Goal: Information Seeking & Learning: Learn about a topic

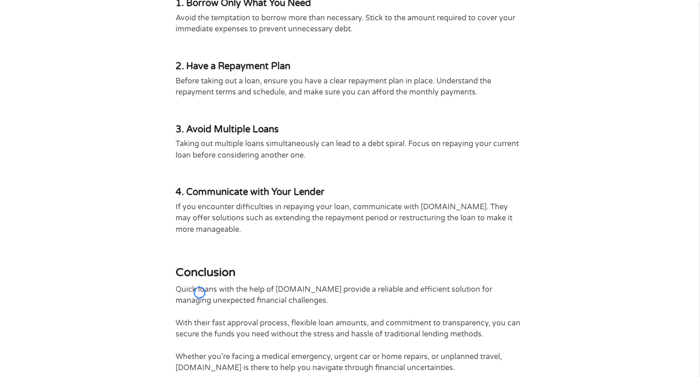
scroll to position [2266, 0]
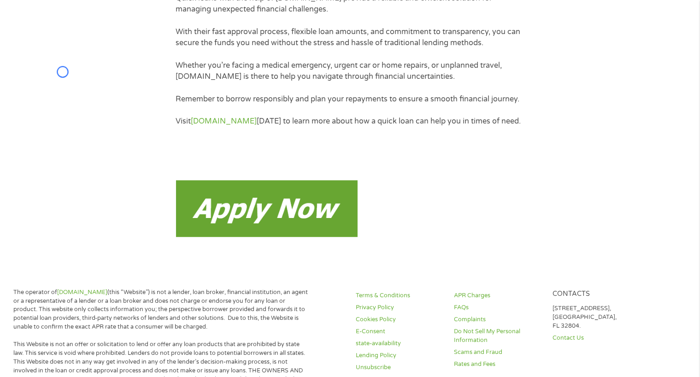
scroll to position [2682, 0]
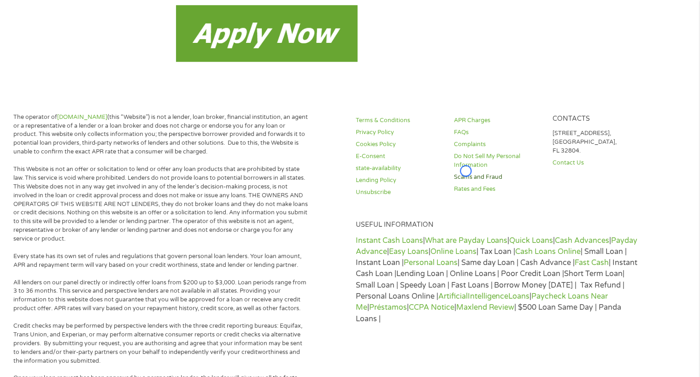
click at [517, 181] on link "Scams and Fraud" at bounding box center [497, 177] width 87 height 9
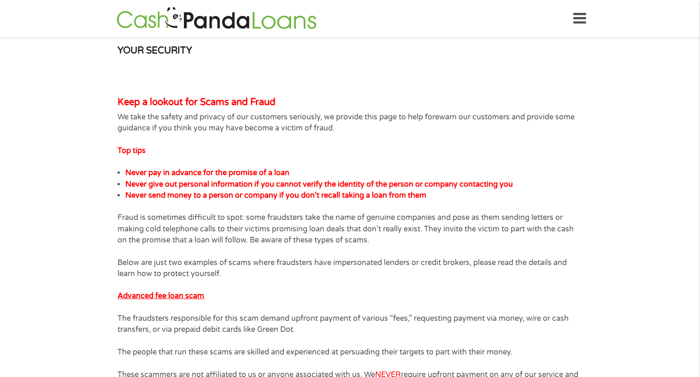
click at [517, 190] on li "Never send money to a person or company if you don’t recall taking a loan from …" at bounding box center [353, 195] width 457 height 11
click at [59, 72] on section "YOUR SECURITY Keep a lookout for Scams and Fraud We take the safety and privacy…" at bounding box center [350, 339] width 700 height 604
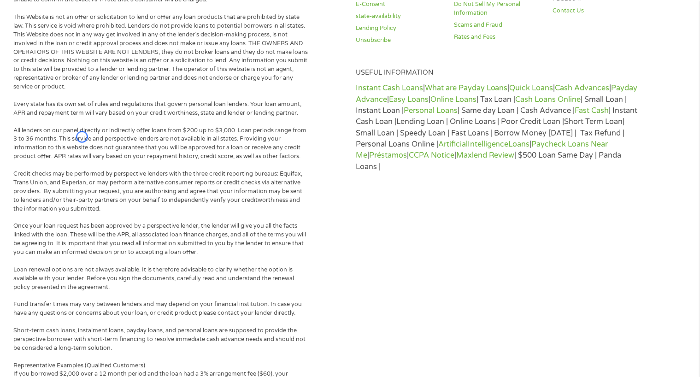
scroll to position [786, 0]
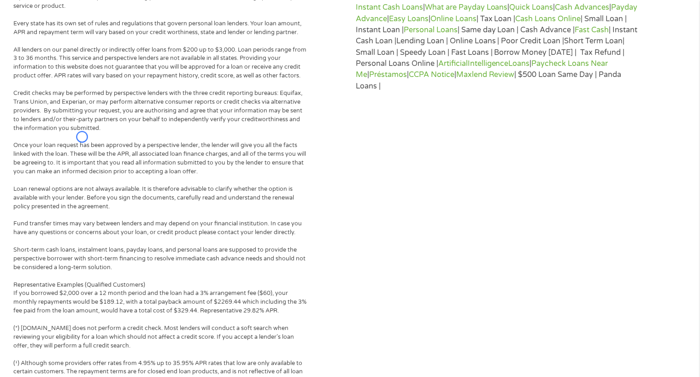
click at [59, 72] on p "All lenders on our panel directly or indirectly offer loans from $200 up to $3,…" at bounding box center [160, 63] width 295 height 35
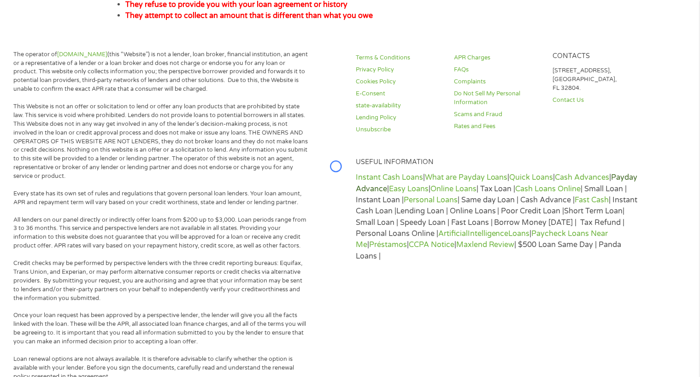
click at [373, 185] on link "Payday Advance" at bounding box center [497, 183] width 282 height 20
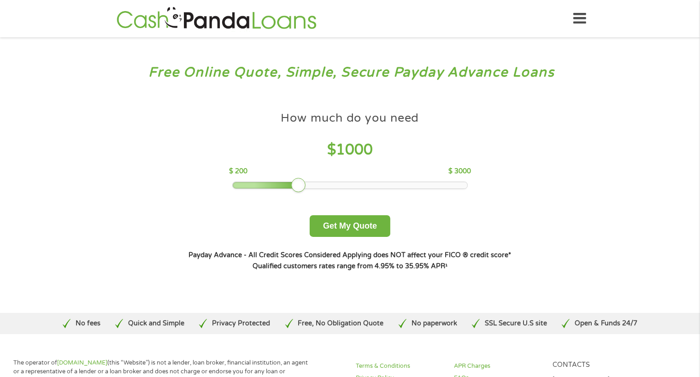
click at [46, 69] on h3 "Free Online Quote, Simple, Secure Payday Advance Loans" at bounding box center [350, 72] width 647 height 17
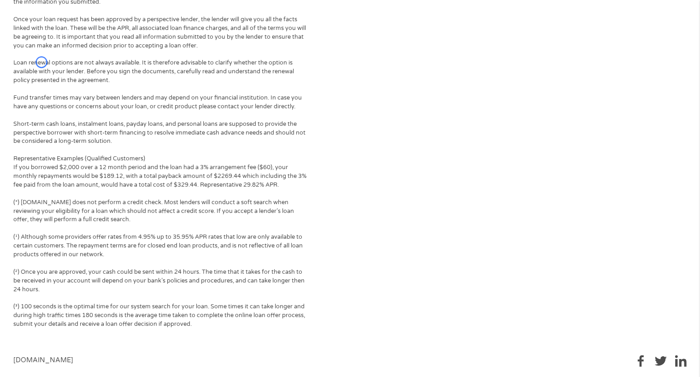
scroll to position [623, 0]
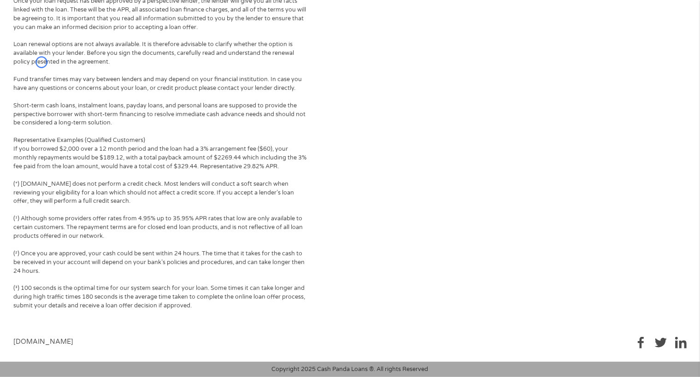
click at [46, 69] on div "The operator of Cashpandaloans.com (this “Website”) is not a lender, loan broke…" at bounding box center [181, 23] width 337 height 574
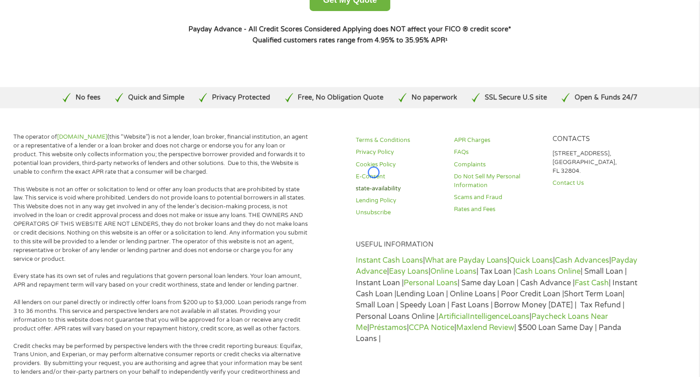
click at [415, 192] on link "state-availability" at bounding box center [399, 188] width 87 height 9
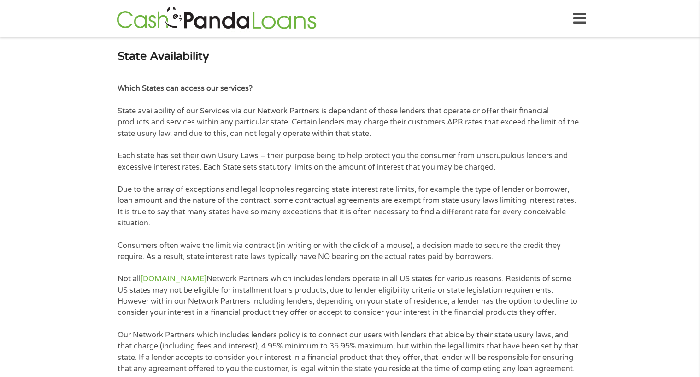
click at [415, 192] on p "Due to the array of exceptions and legal loopholes regarding state interest rat…" at bounding box center [350, 206] width 464 height 45
click at [55, 80] on section "State Availability Which States can access our services? State availability of …" at bounding box center [350, 274] width 700 height 475
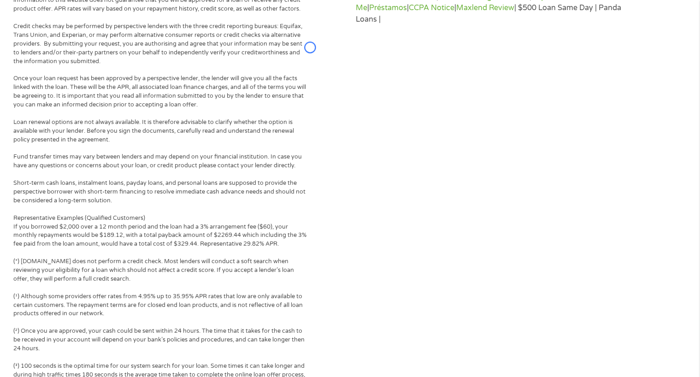
scroll to position [788, 0]
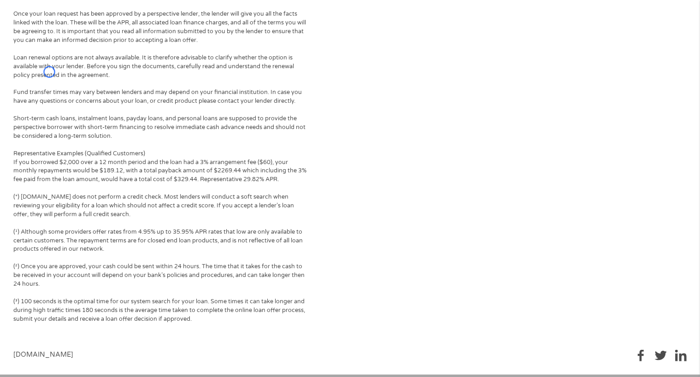
click at [55, 80] on div "The operator of Cashpandaloans.com (this “Website”) is not a lender, loan broke…" at bounding box center [181, 36] width 337 height 574
